Goal: Task Accomplishment & Management: Use online tool/utility

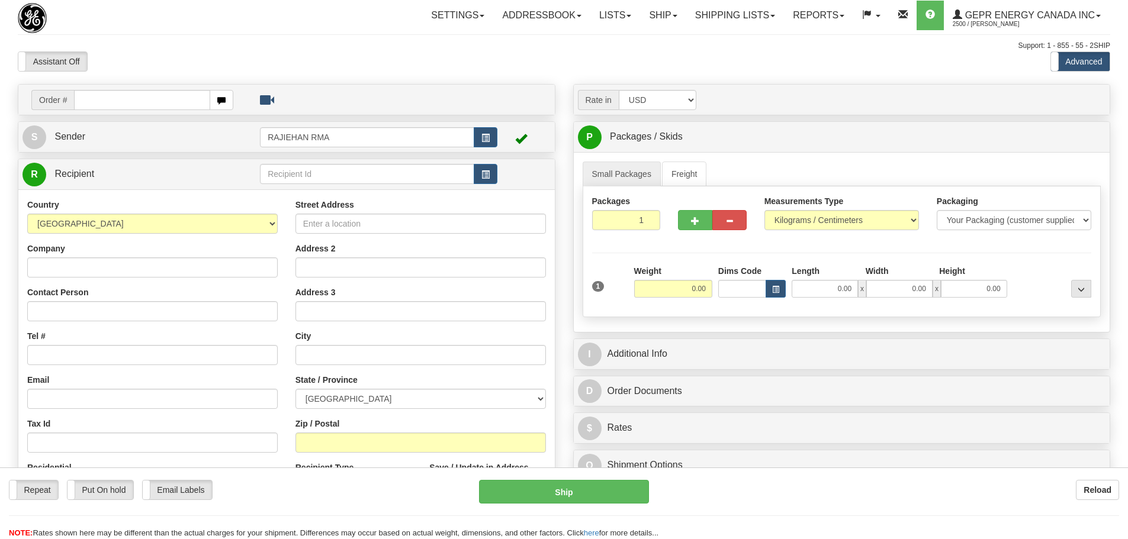
click at [281, 48] on div "Support: 1 - 855 - 55 - 2SHIP" at bounding box center [564, 46] width 1092 height 10
click at [94, 105] on input "text" at bounding box center [142, 100] width 136 height 20
paste input "31561340"
type input "31561340"
click at [145, 43] on body "Training Course Close Toggle navigation Settings Shipping Preferences New Recip…" at bounding box center [564, 269] width 1128 height 539
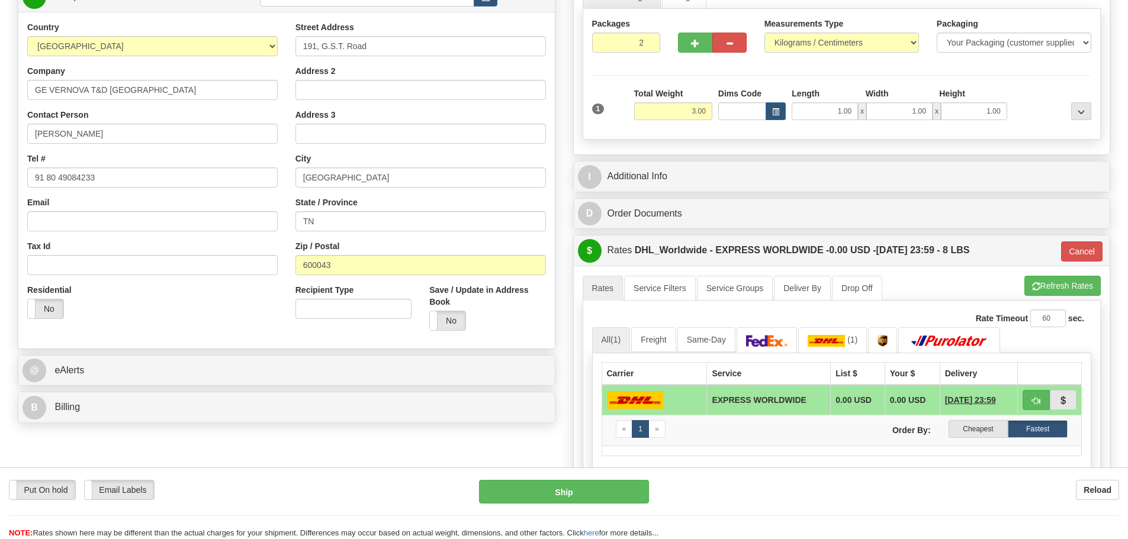
scroll to position [237, 0]
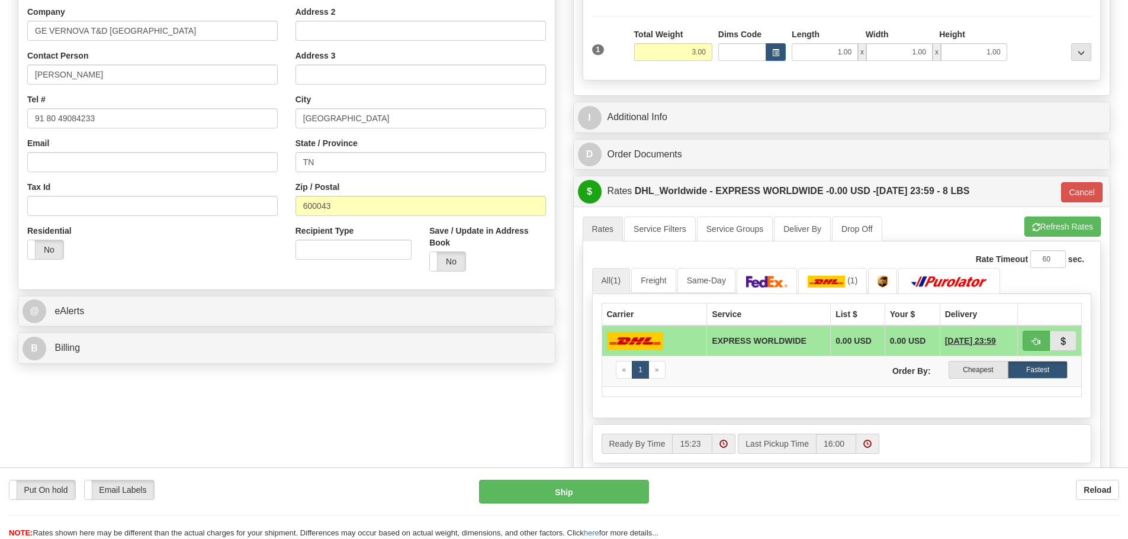
click at [161, 361] on div "B Billing" at bounding box center [286, 348] width 536 height 30
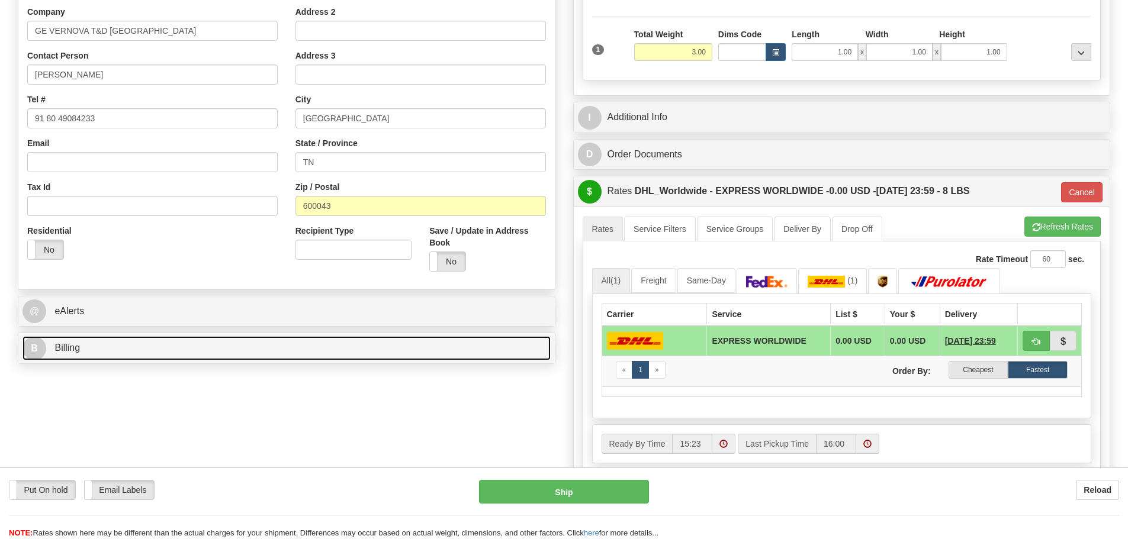
click at [161, 355] on link "B Billing" at bounding box center [287, 348] width 528 height 24
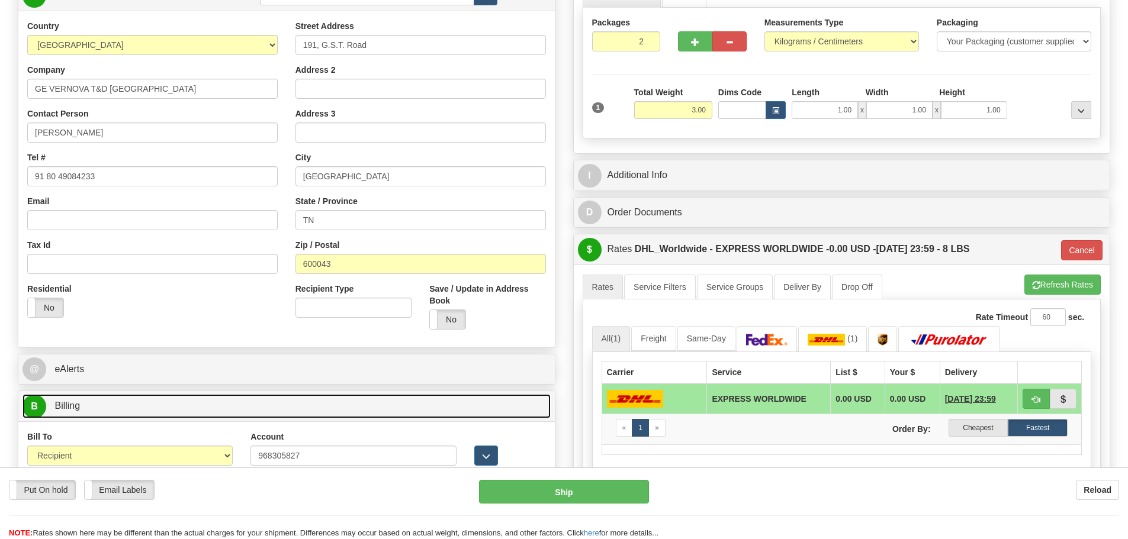
scroll to position [178, 0]
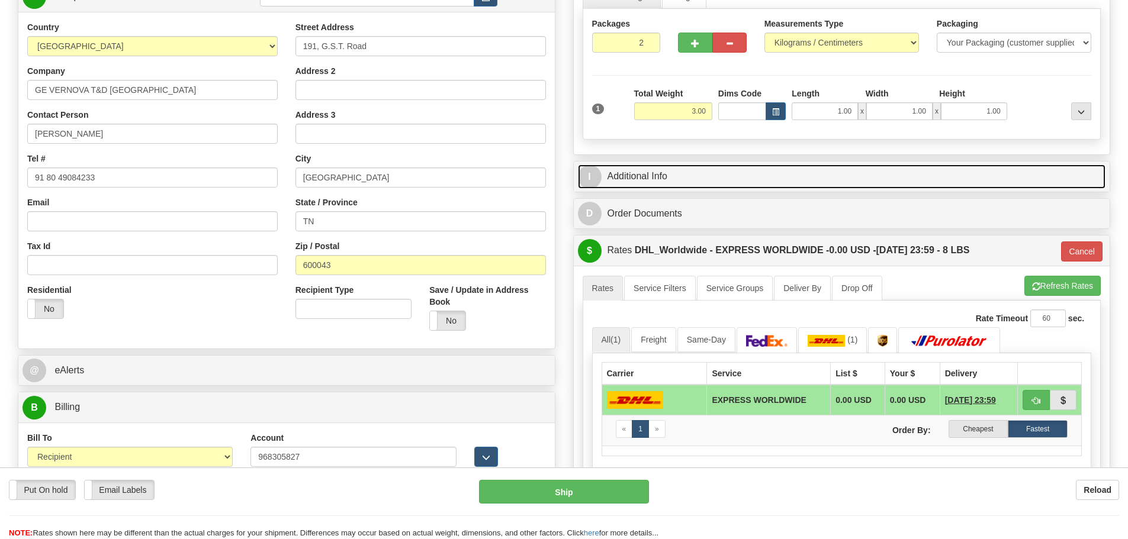
click at [692, 181] on link "I Additional Info" at bounding box center [842, 177] width 528 height 24
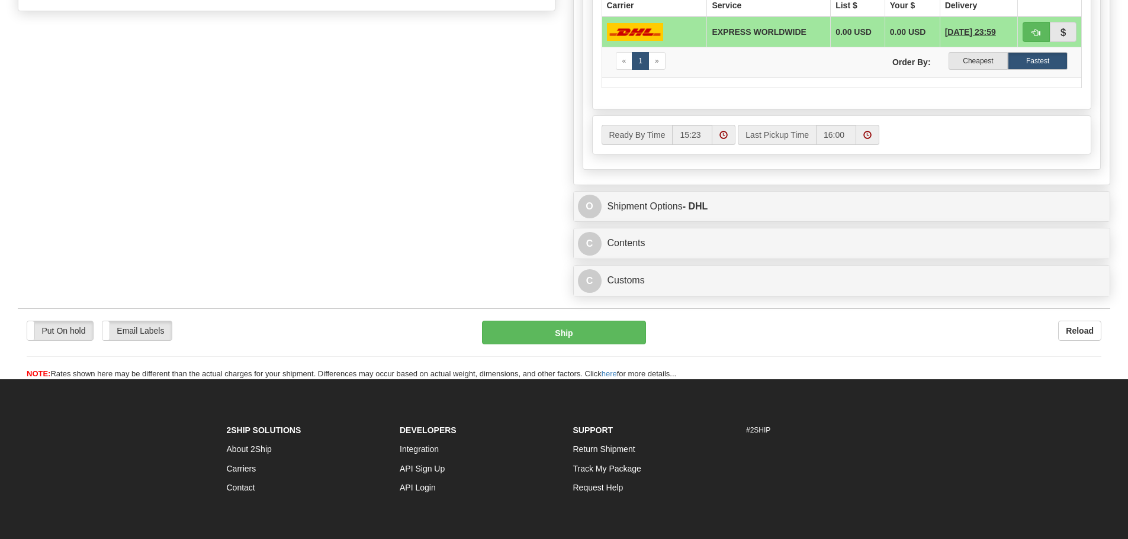
scroll to position [770, 0]
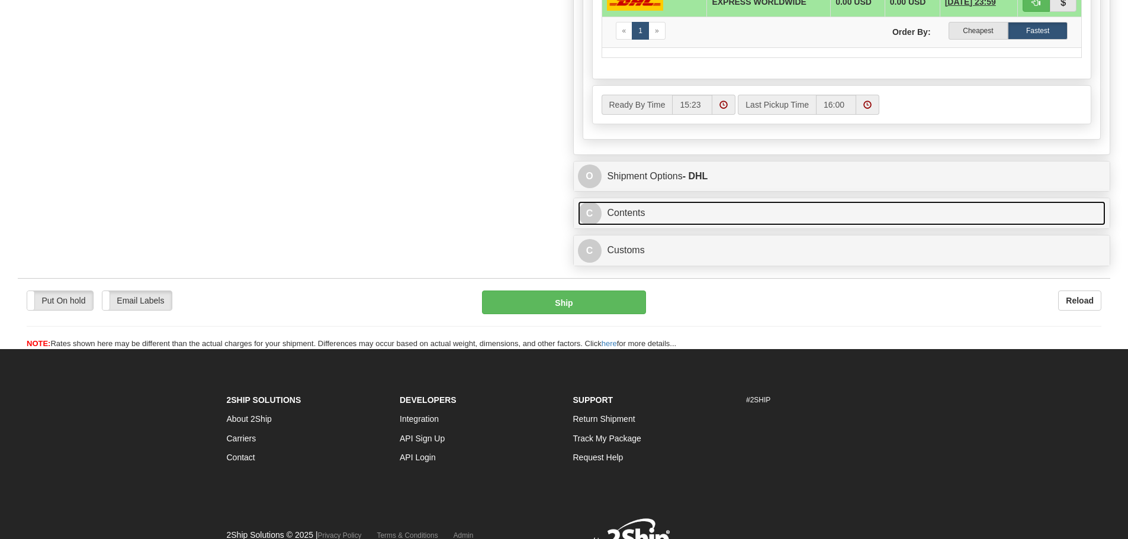
click at [679, 216] on link "C Contents" at bounding box center [842, 213] width 528 height 24
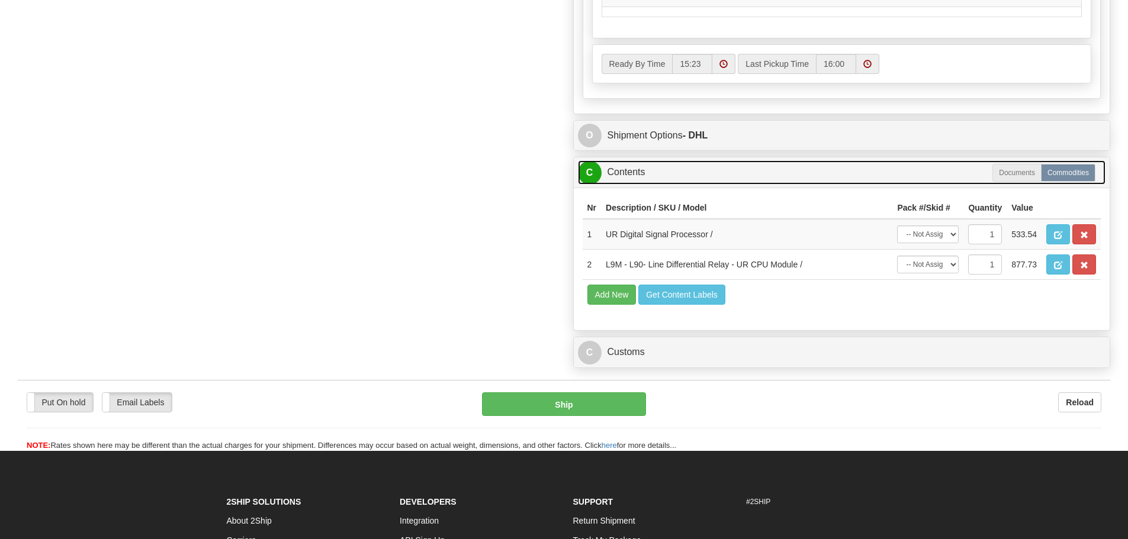
scroll to position [888, 0]
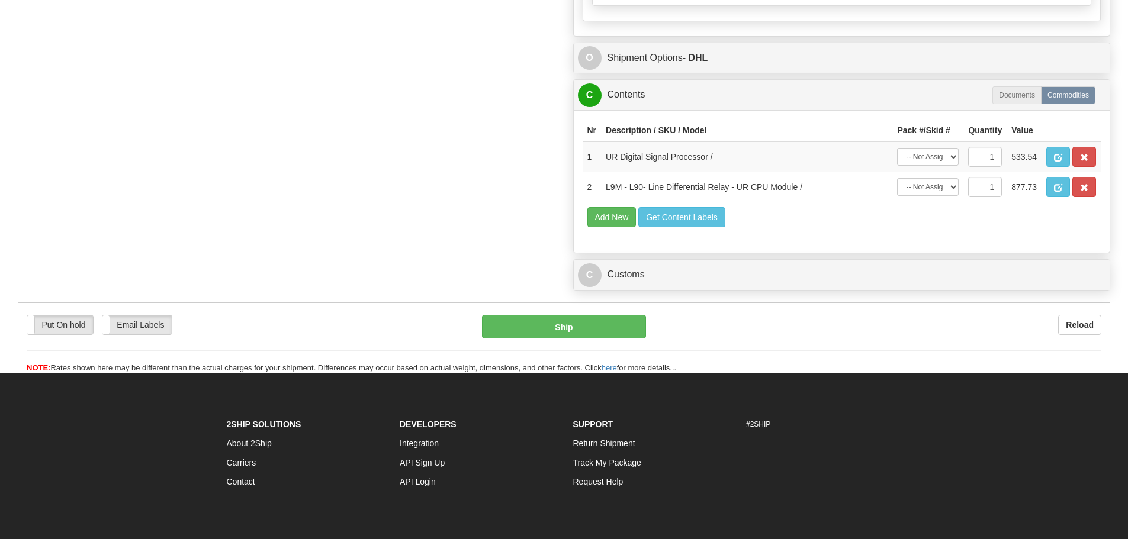
click at [730, 261] on div "C Customs Duties / Taxes" at bounding box center [842, 275] width 536 height 30
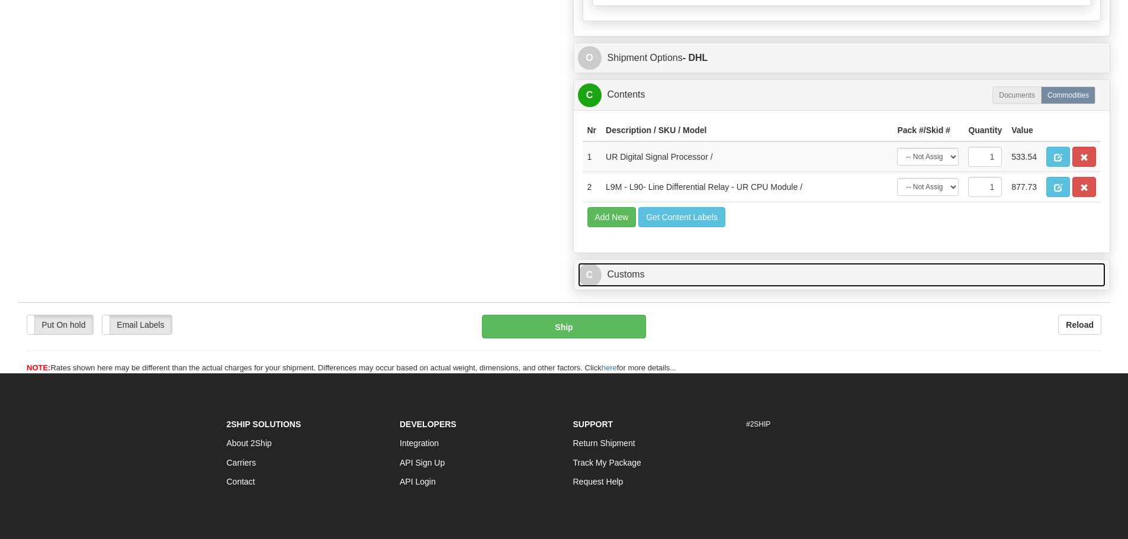
click at [727, 275] on link "C Customs" at bounding box center [842, 275] width 528 height 24
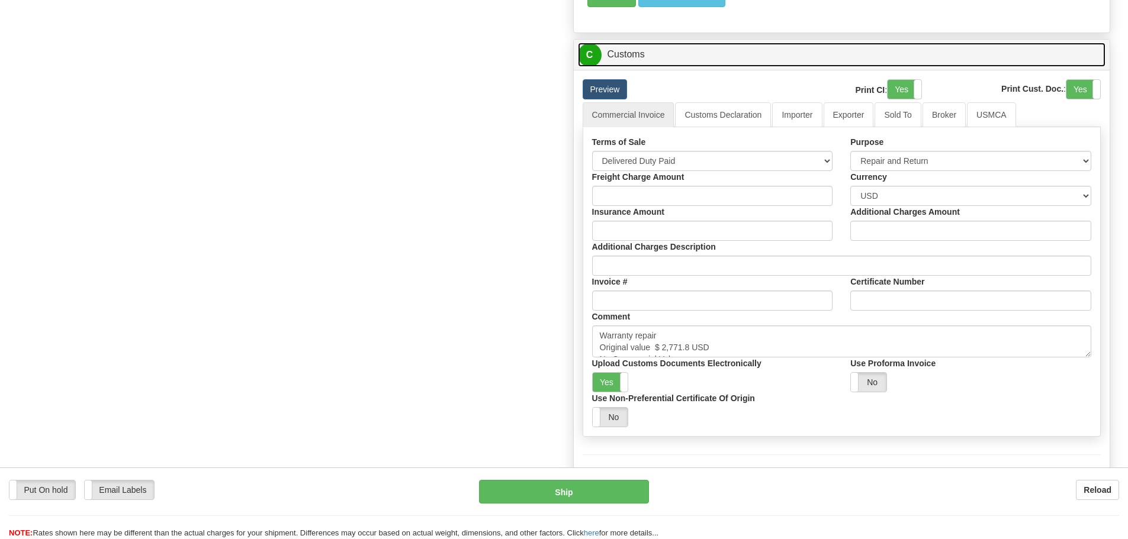
scroll to position [1125, 0]
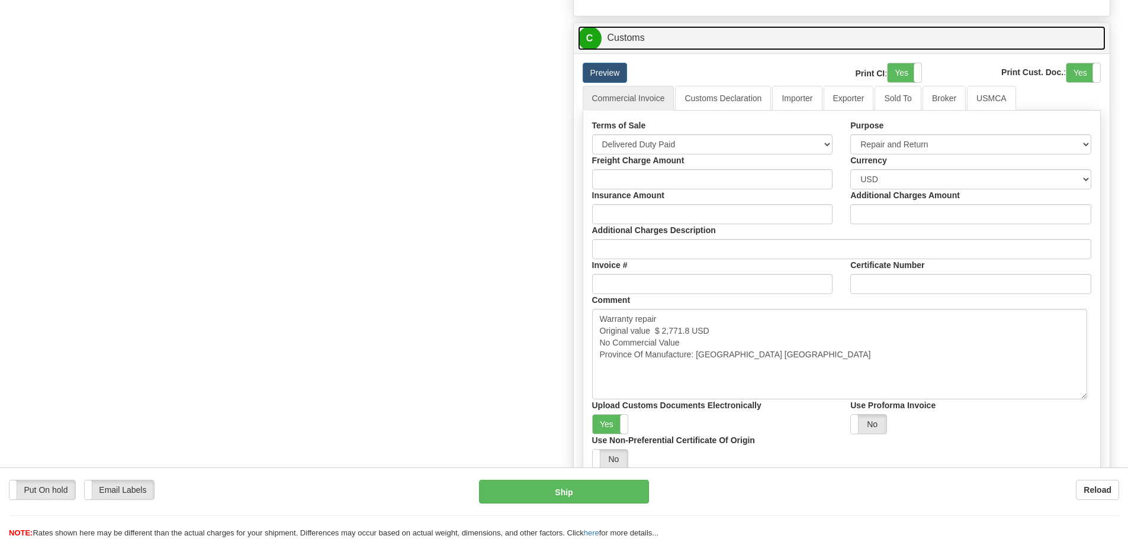
drag, startPoint x: 1088, startPoint y: 339, endPoint x: 1084, endPoint y: 397, distance: 58.8
click at [1084, 397] on textarea "Warranty repair Original value $ 2,771.8 USD No Commercial Value Province Of Ma…" at bounding box center [839, 354] width 495 height 91
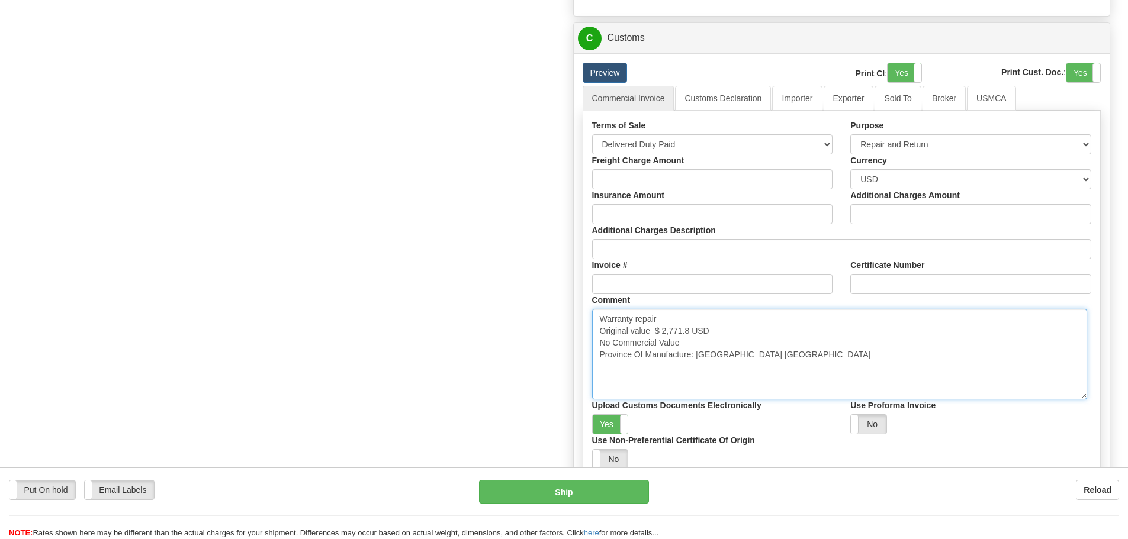
drag, startPoint x: 854, startPoint y: 366, endPoint x: 472, endPoint y: 317, distance: 385.0
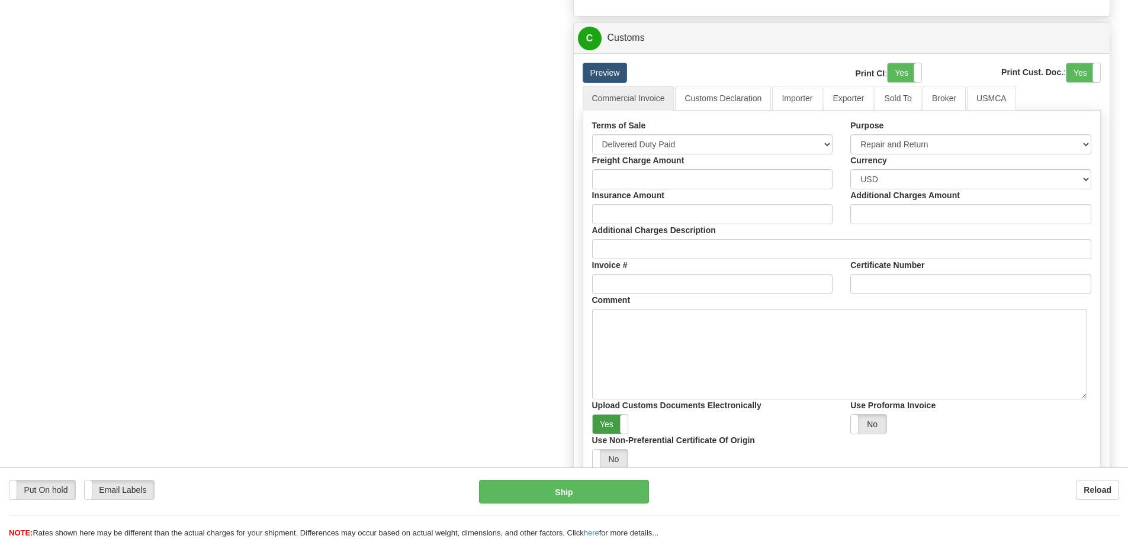
click at [616, 425] on label "Yes" at bounding box center [611, 424] width 36 height 19
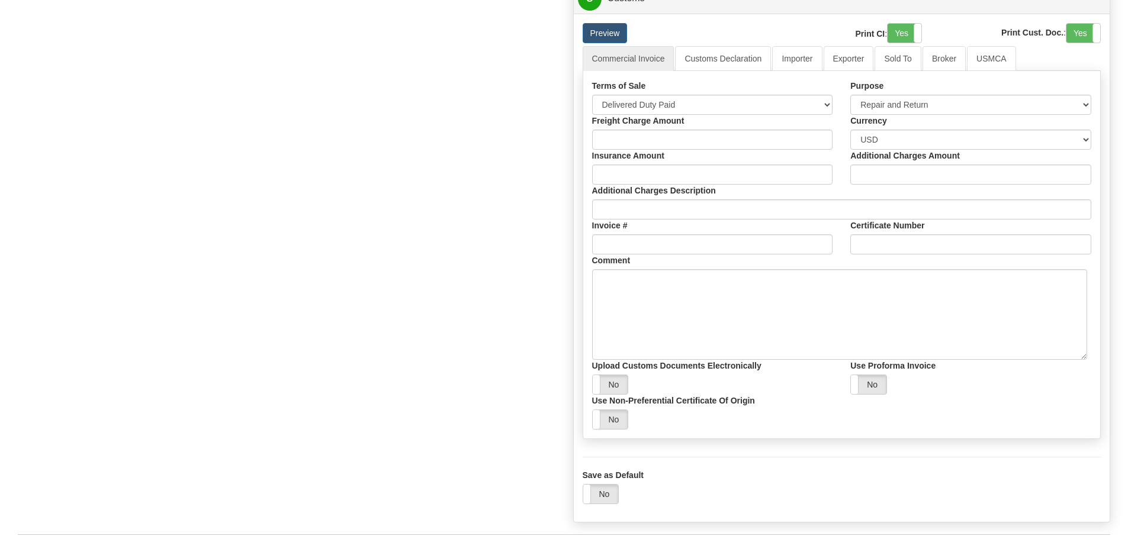
scroll to position [1066, 0]
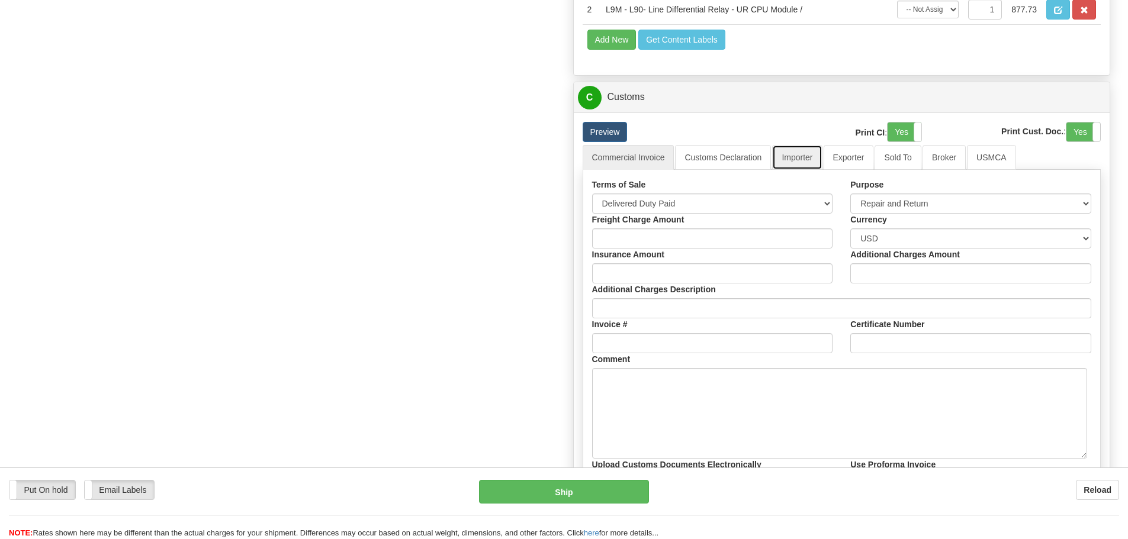
click at [814, 168] on link "Importer" at bounding box center [797, 157] width 50 height 25
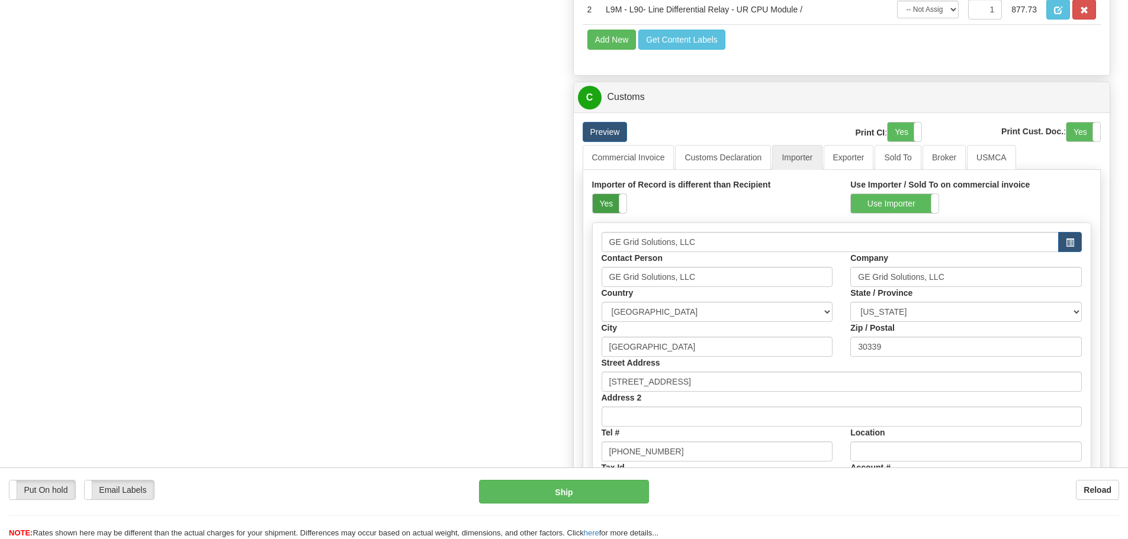
drag, startPoint x: 617, startPoint y: 198, endPoint x: 766, endPoint y: 197, distance: 148.6
click at [617, 198] on label "Yes" at bounding box center [610, 203] width 34 height 19
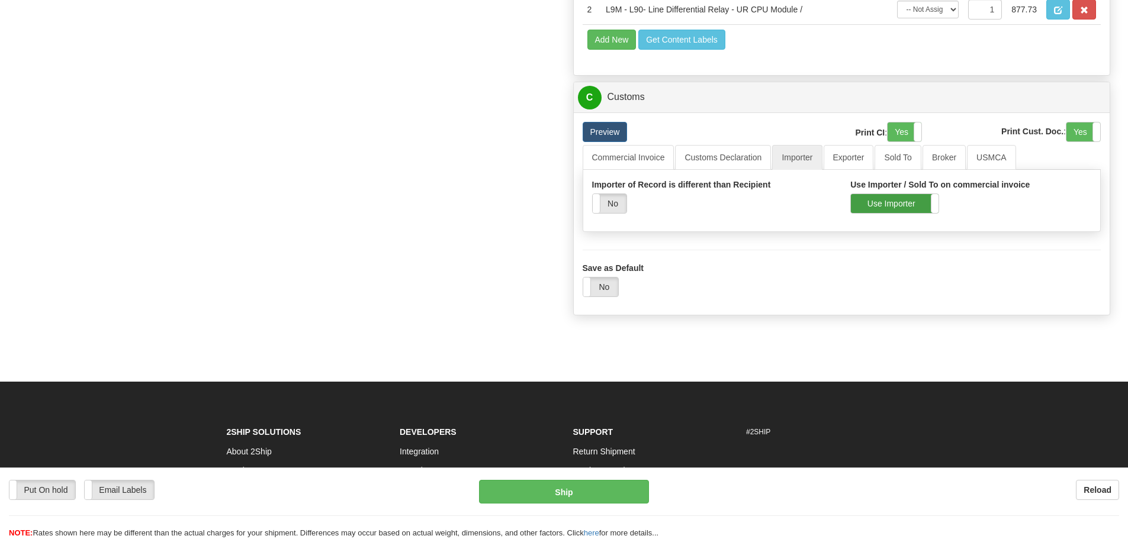
click at [857, 200] on label "Use Importer" at bounding box center [895, 203] width 88 height 19
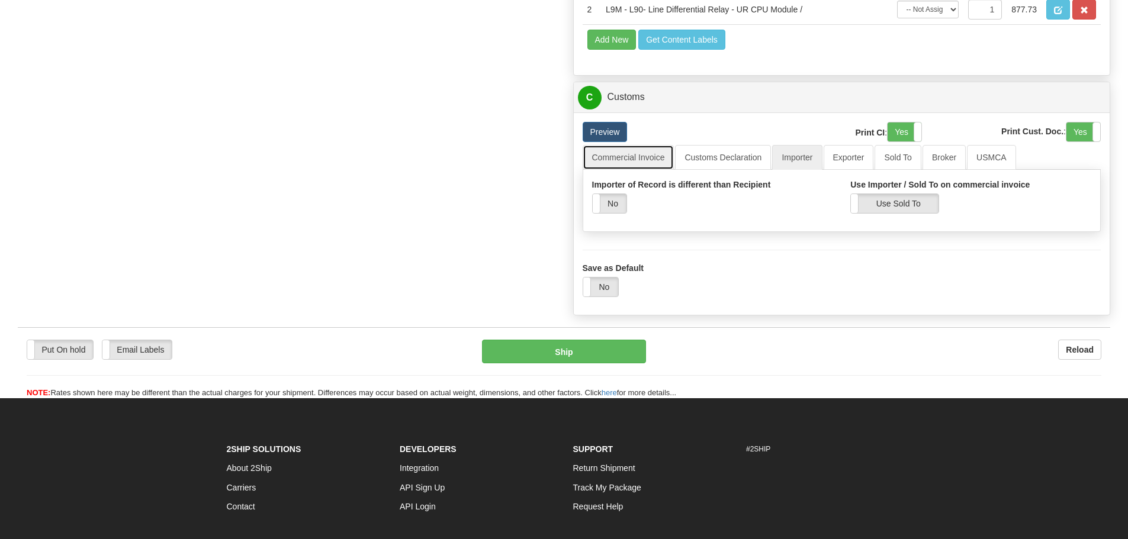
click at [648, 164] on link "Commercial Invoice" at bounding box center [629, 157] width 92 height 25
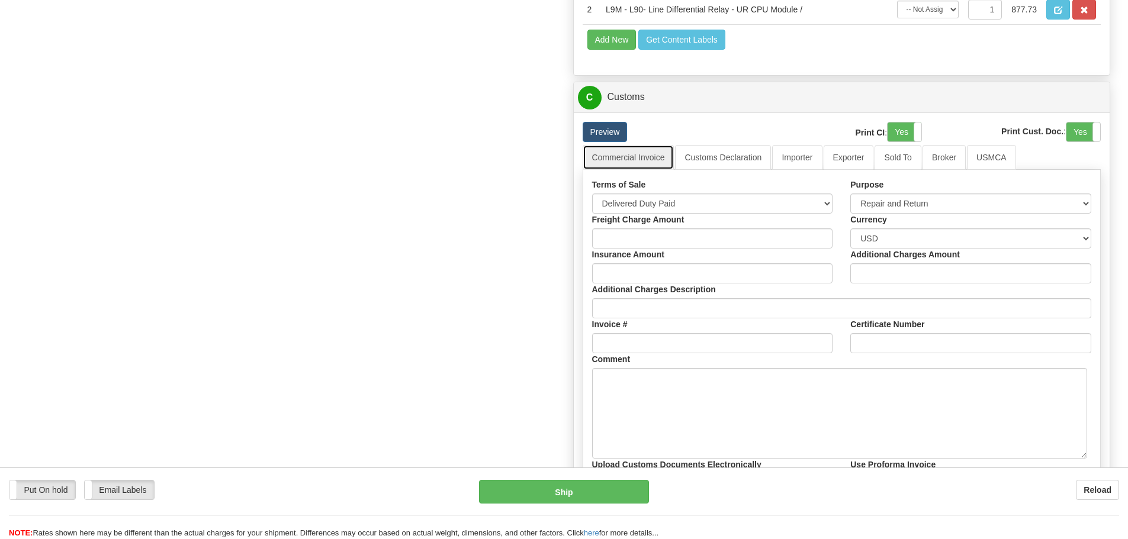
click at [647, 160] on link "Commercial Invoice" at bounding box center [629, 157] width 92 height 25
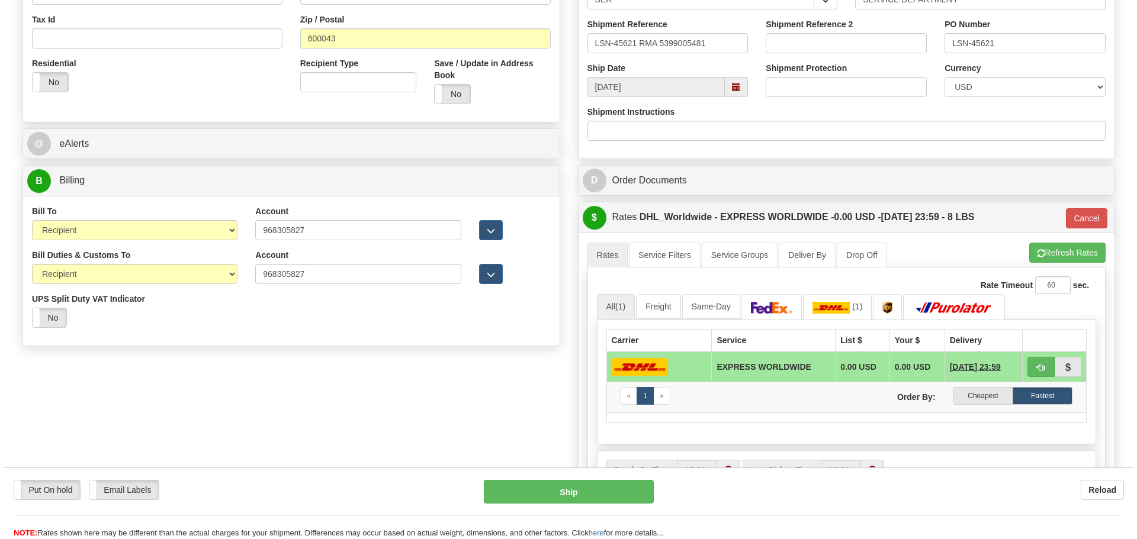
scroll to position [414, 0]
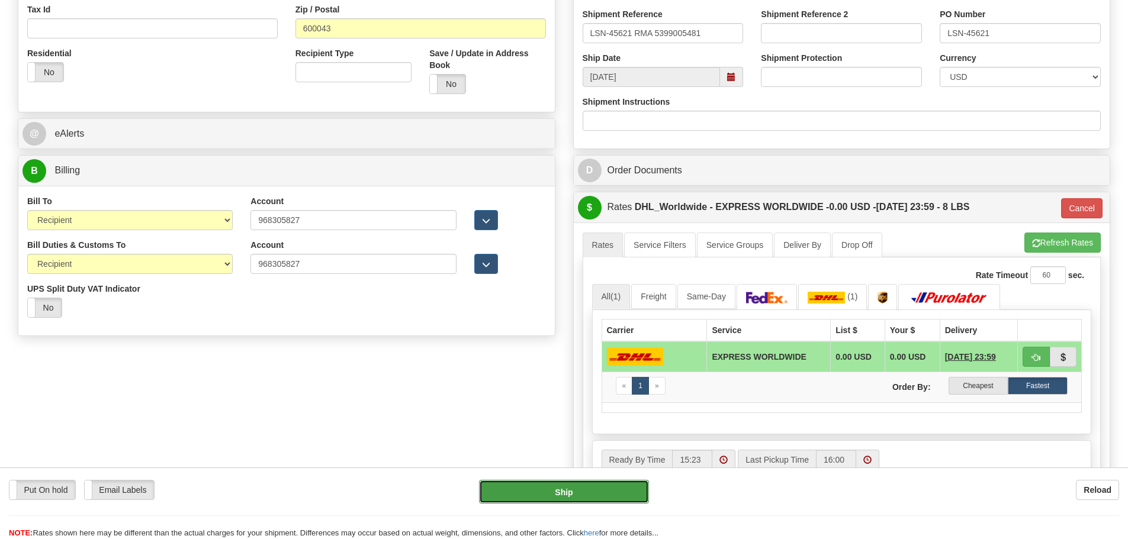
click at [551, 497] on button "Ship" at bounding box center [564, 492] width 170 height 24
